Goal: Transaction & Acquisition: Book appointment/travel/reservation

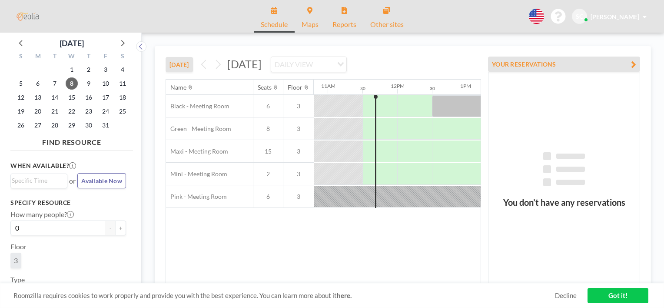
scroll to position [0, 765]
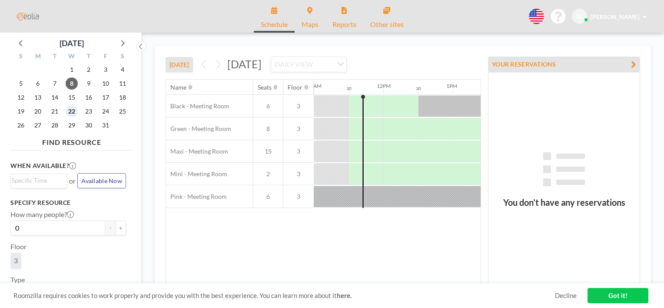
click at [71, 108] on span "22" at bounding box center [72, 111] width 12 height 12
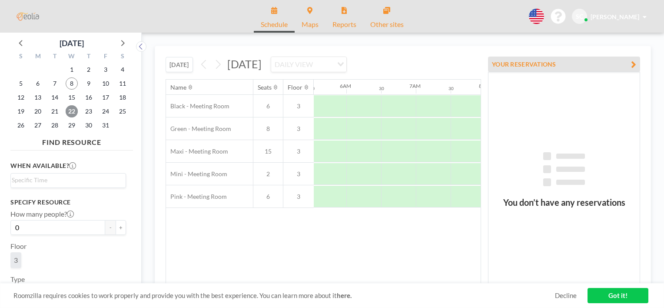
scroll to position [0, 522]
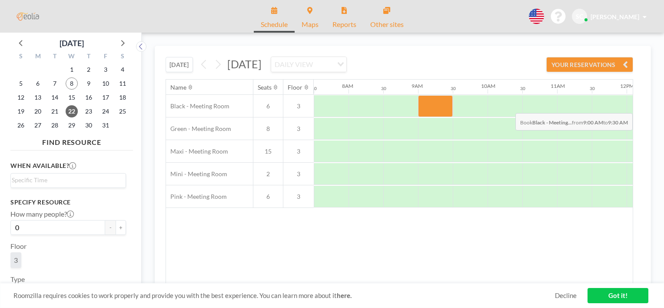
click at [444, 106] on div at bounding box center [435, 106] width 35 height 22
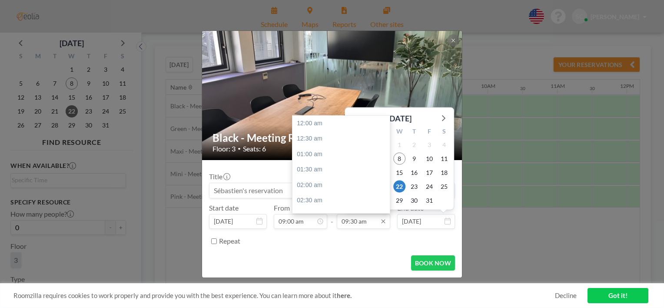
scroll to position [294, 0]
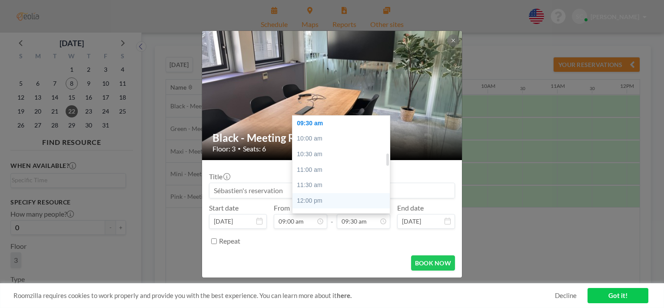
click at [328, 196] on div "12:00 pm" at bounding box center [344, 201] width 102 height 16
type input "12:00 pm"
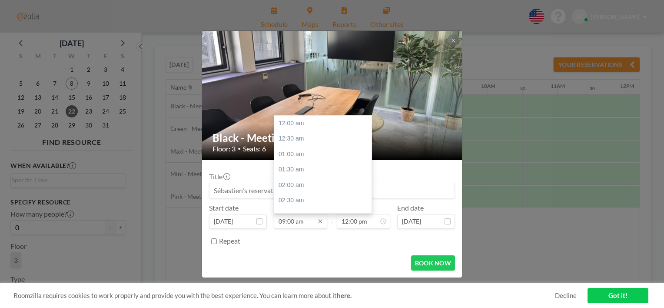
scroll to position [278, 0]
click at [299, 137] on div "09:30 am" at bounding box center [325, 139] width 102 height 16
type input "09:30 am"
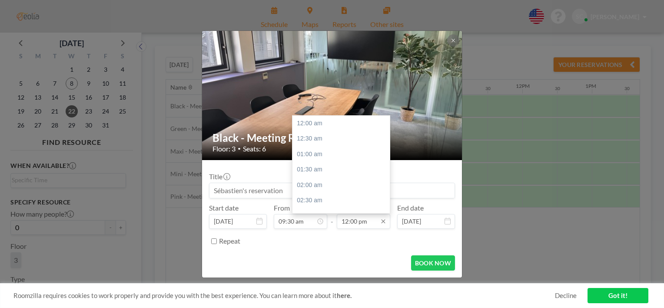
scroll to position [371, 0]
click at [330, 140] on div "12:30 pm" at bounding box center [344, 139] width 102 height 16
type input "12:30 pm"
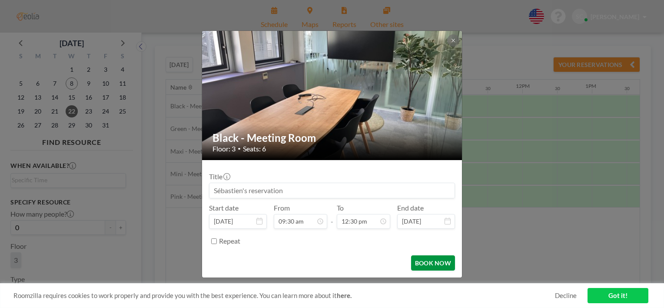
click at [431, 266] on button "BOOK NOW" at bounding box center [433, 262] width 44 height 15
